Goal: Transaction & Acquisition: Purchase product/service

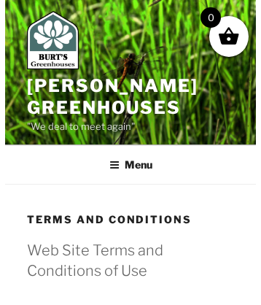
scroll to position [2636, 0]
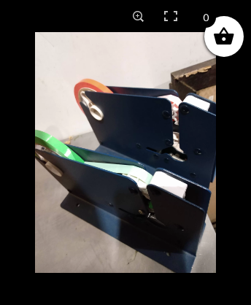
scroll to position [1088, 0]
